Goal: Find specific fact: Find specific fact

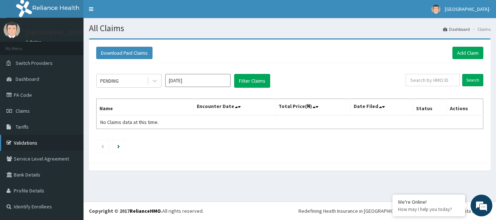
click at [37, 144] on link "Validations" at bounding box center [41, 143] width 83 height 16
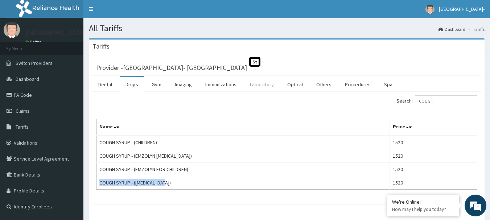
click at [255, 80] on link "Laboratory" at bounding box center [262, 84] width 36 height 15
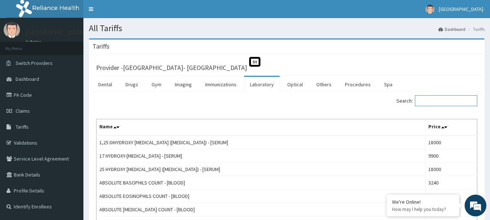
click at [445, 101] on input "Search:" at bounding box center [446, 100] width 62 height 11
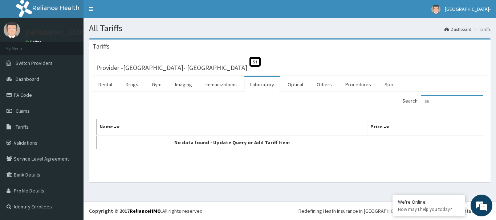
type input "s"
click at [490, 61] on div "Tariffs Provider - Redeemers Health centre- ibadan St Dental Drugs Gym Imaging …" at bounding box center [289, 113] width 412 height 151
click at [449, 102] on input "calcim" at bounding box center [452, 100] width 62 height 11
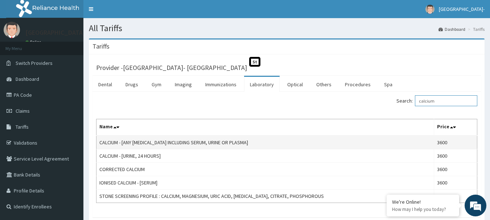
type input "calcium"
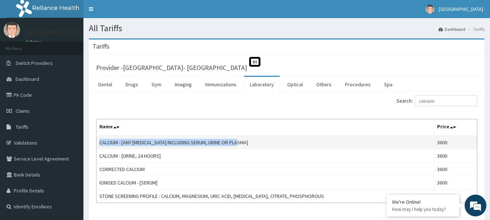
drag, startPoint x: 245, startPoint y: 143, endPoint x: 99, endPoint y: 143, distance: 145.6
click at [99, 143] on td "CALCIUM - [ANY BODY FLUID INCLUDING SERUM, URINE OR PLASMA]" at bounding box center [266, 143] width 338 height 14
copy td "CALCIUM - [ANY BODY FLUID INCLUDING SERUM, URINE OR PLASMA]"
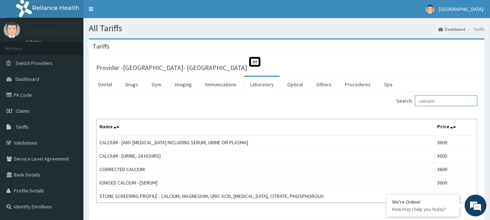
drag, startPoint x: 444, startPoint y: 102, endPoint x: 414, endPoint y: 101, distance: 30.9
click at [414, 101] on label "Search: calcium" at bounding box center [437, 100] width 81 height 11
click at [136, 83] on link "Drugs" at bounding box center [132, 84] width 24 height 15
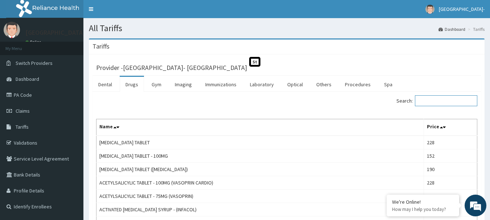
click at [451, 103] on input "Search:" at bounding box center [446, 100] width 62 height 11
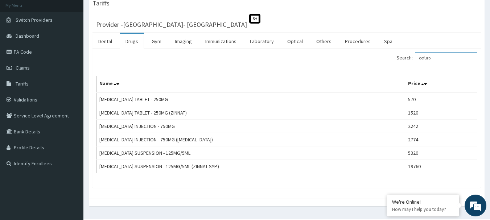
scroll to position [45, 0]
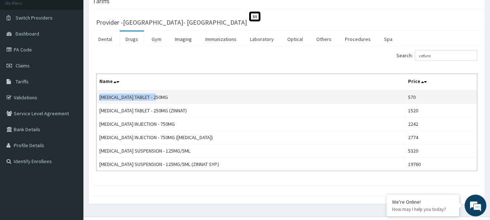
drag, startPoint x: 164, startPoint y: 97, endPoint x: 99, endPoint y: 98, distance: 65.0
click at [99, 98] on td "CEFUROXIME TABLET - 250MG" at bounding box center [251, 97] width 309 height 14
copy td "CEFUROXIME TABLET - 250MG"
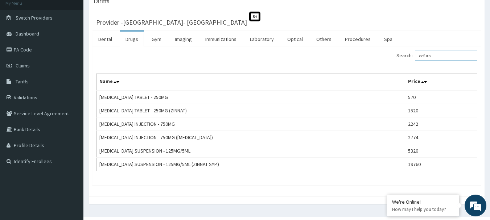
drag, startPoint x: 437, startPoint y: 56, endPoint x: 418, endPoint y: 54, distance: 19.7
click at [418, 54] on label "Search: cefuro" at bounding box center [437, 55] width 81 height 11
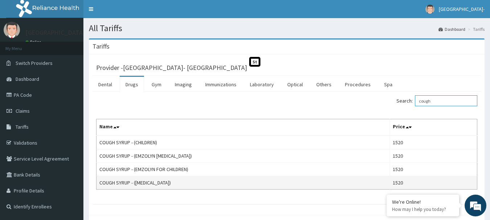
type input "cough"
drag, startPoint x: 173, startPoint y: 181, endPoint x: 99, endPoint y: 187, distance: 74.0
click at [99, 187] on td "COUGH SYRUP - (EXPECTORANT)" at bounding box center [244, 182] width 294 height 13
copy td "COUGH SYRUP - (EXPECTORANT)"
